Goal: Transaction & Acquisition: Purchase product/service

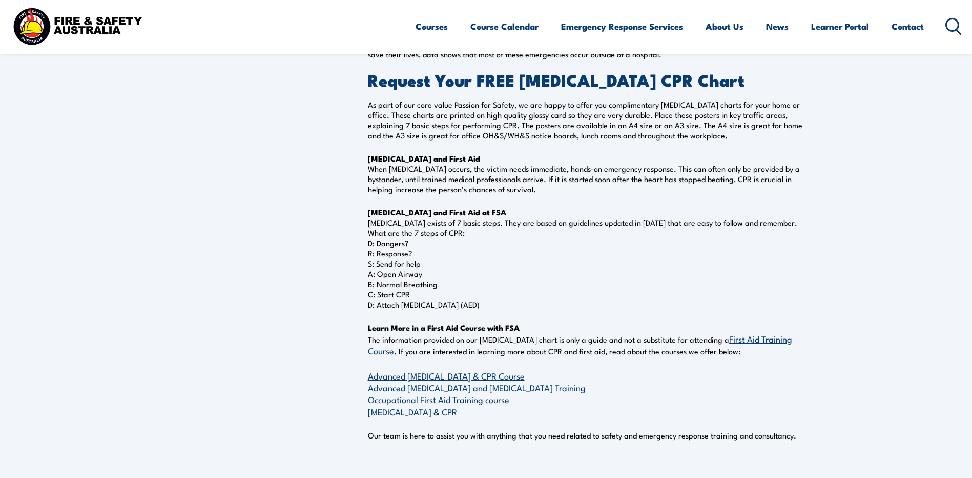
scroll to position [103, 0]
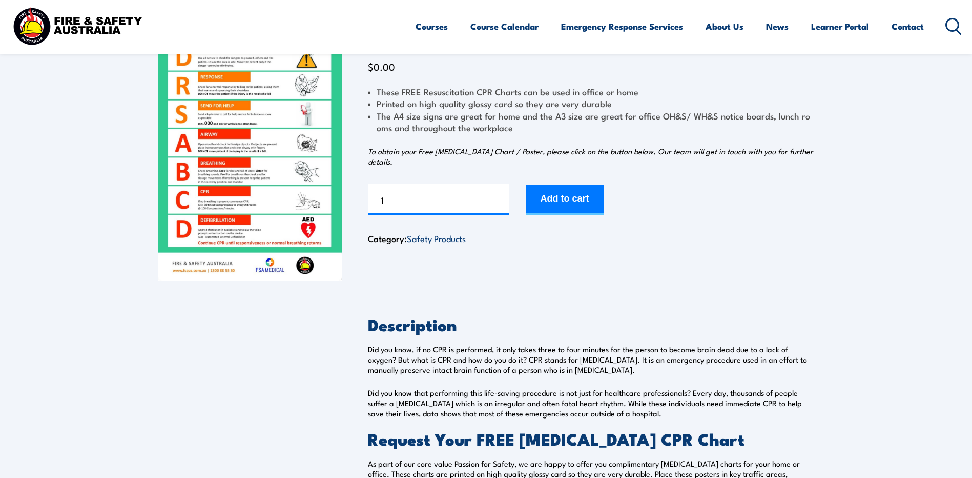
click at [583, 185] on button "Add to cart" at bounding box center [565, 200] width 78 height 31
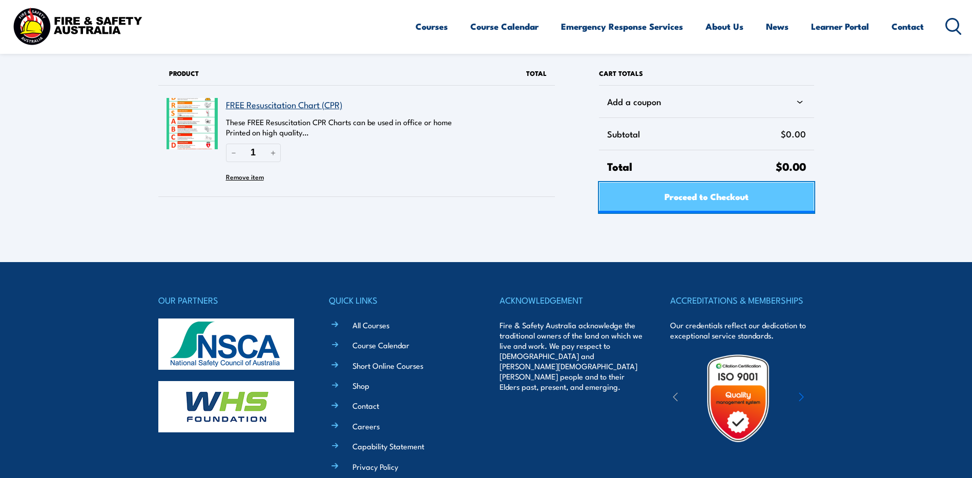
click at [661, 188] on link "Proceed to Checkout" at bounding box center [706, 197] width 215 height 31
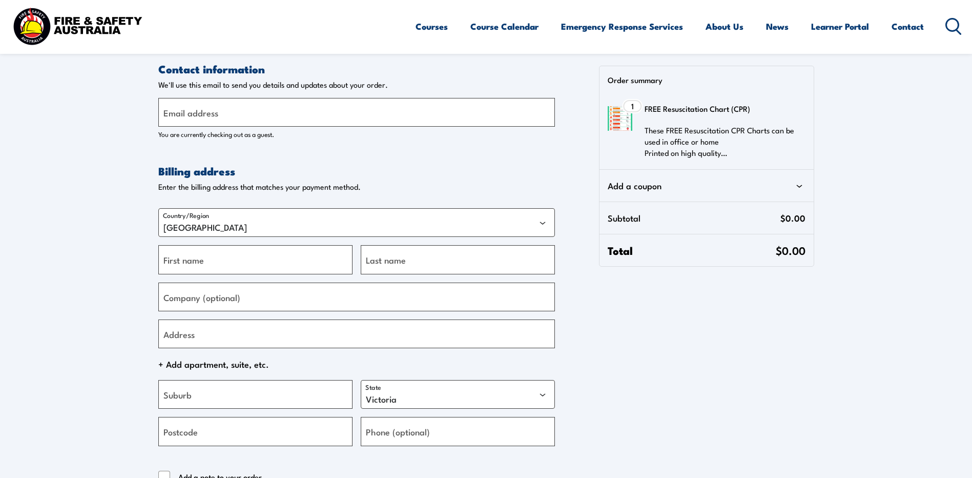
select select "VIC"
